Goal: Task Accomplishment & Management: Manage account settings

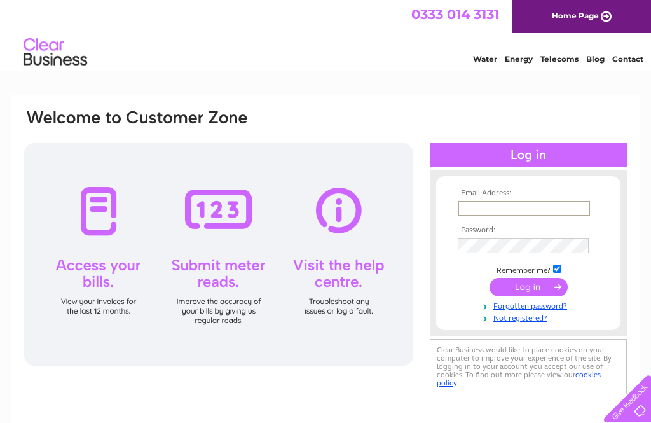
type input "[EMAIL_ADDRESS][DOMAIN_NAME]"
click at [528, 287] on input "submit" at bounding box center [528, 287] width 78 height 18
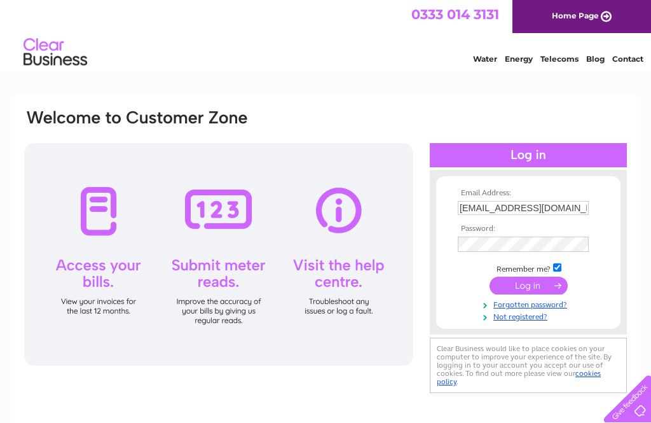
click at [539, 292] on input "submit" at bounding box center [528, 285] width 78 height 18
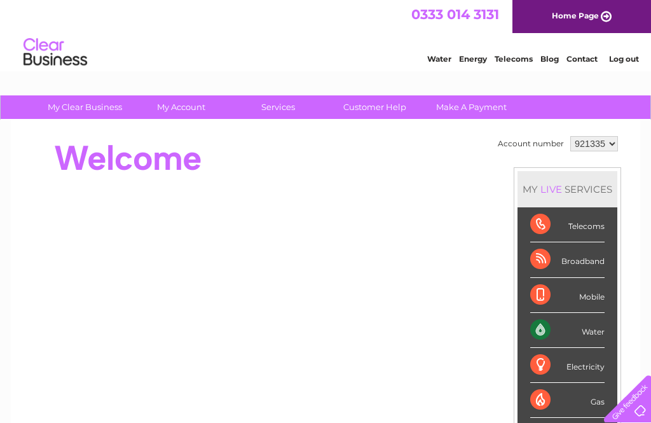
click at [576, 332] on div "Water" at bounding box center [567, 330] width 74 height 35
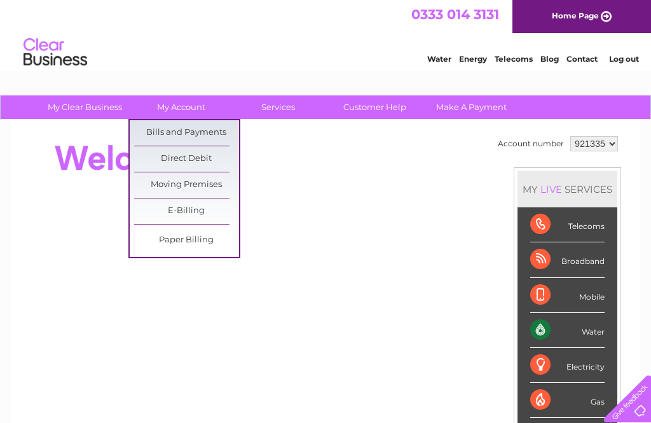
click at [210, 136] on link "Bills and Payments" at bounding box center [186, 132] width 105 height 25
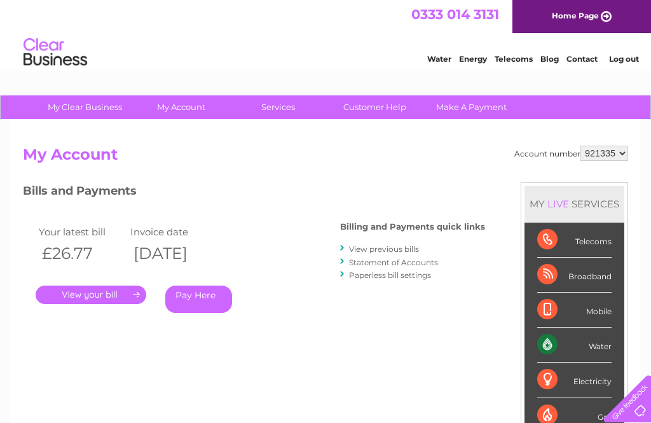
click at [126, 293] on link "." at bounding box center [91, 294] width 111 height 18
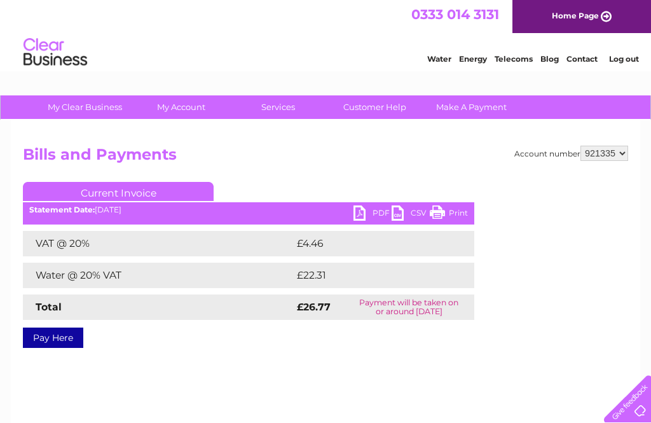
click at [364, 216] on link "PDF" at bounding box center [372, 214] width 38 height 18
